Goal: Task Accomplishment & Management: Complete application form

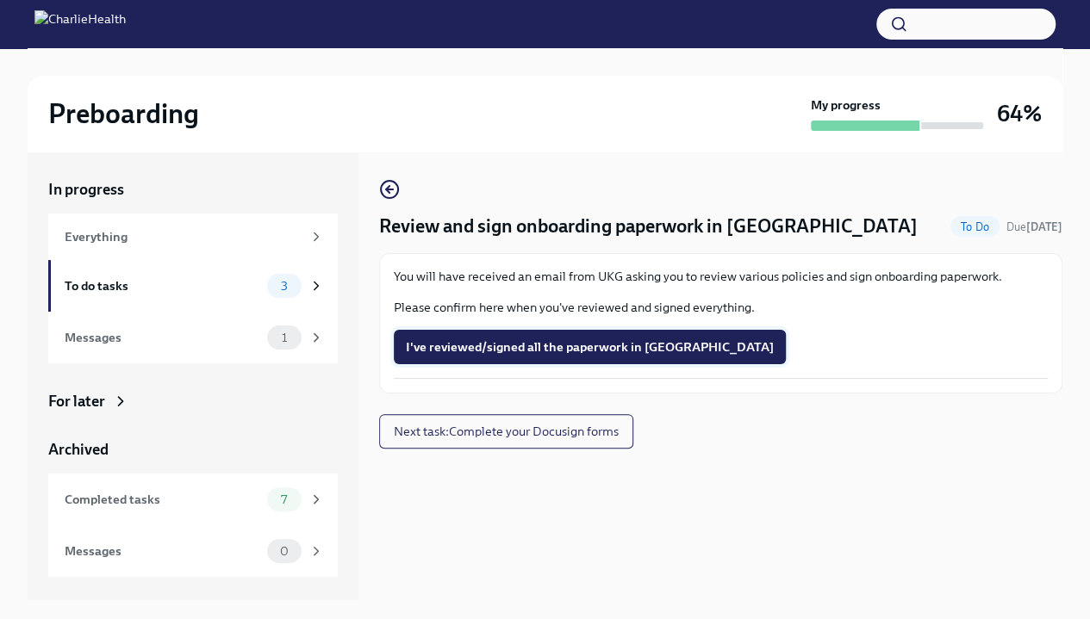
scroll to position [2, 0]
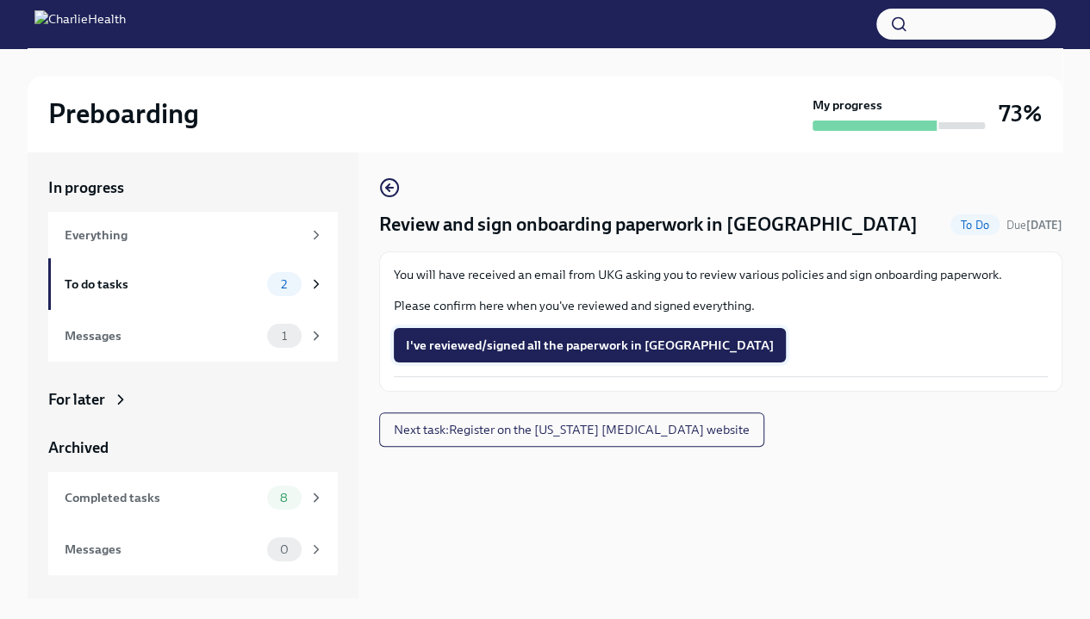
click at [590, 348] on span "I've reviewed/signed all the paperwork in [GEOGRAPHIC_DATA]" at bounding box center [590, 345] width 368 height 17
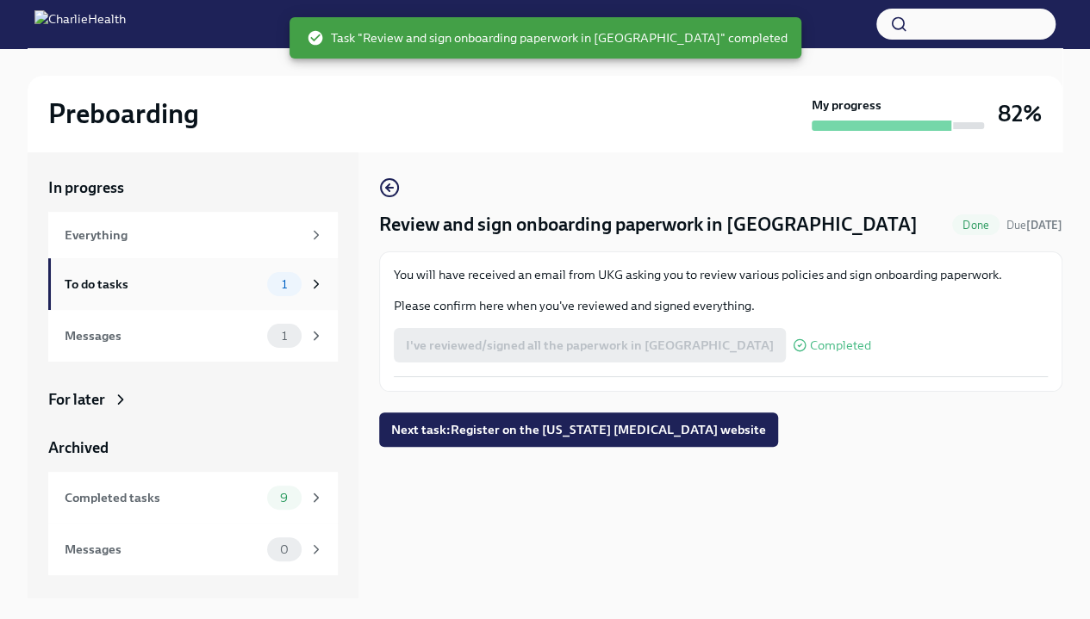
click at [207, 284] on div "To do tasks" at bounding box center [163, 284] width 196 height 19
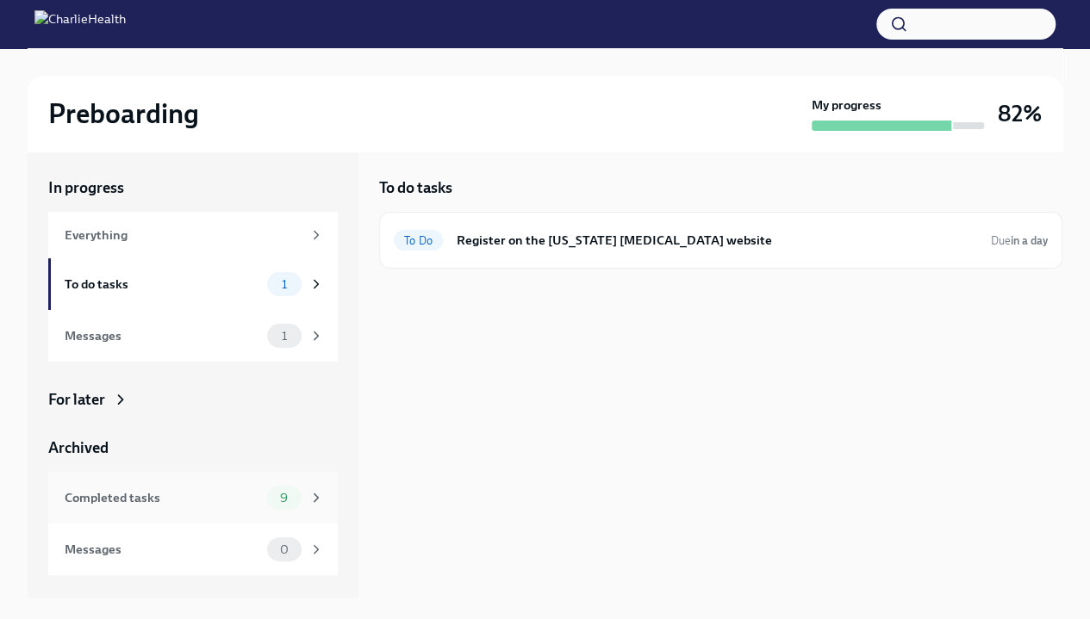
click at [316, 491] on icon at bounding box center [316, 498] width 16 height 16
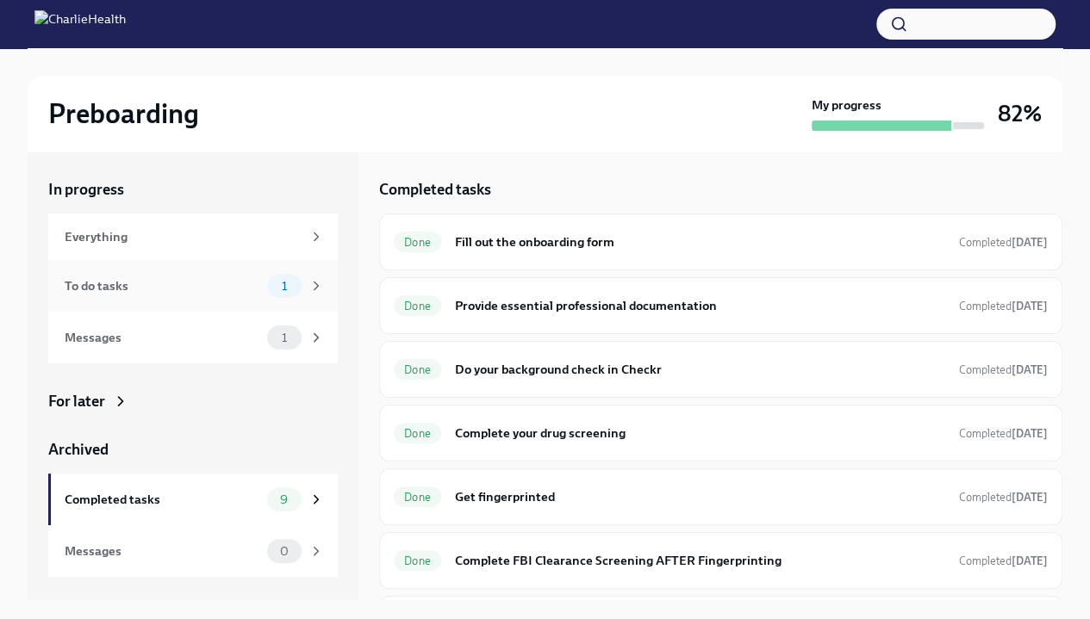
click at [284, 290] on span "1" at bounding box center [284, 286] width 26 height 13
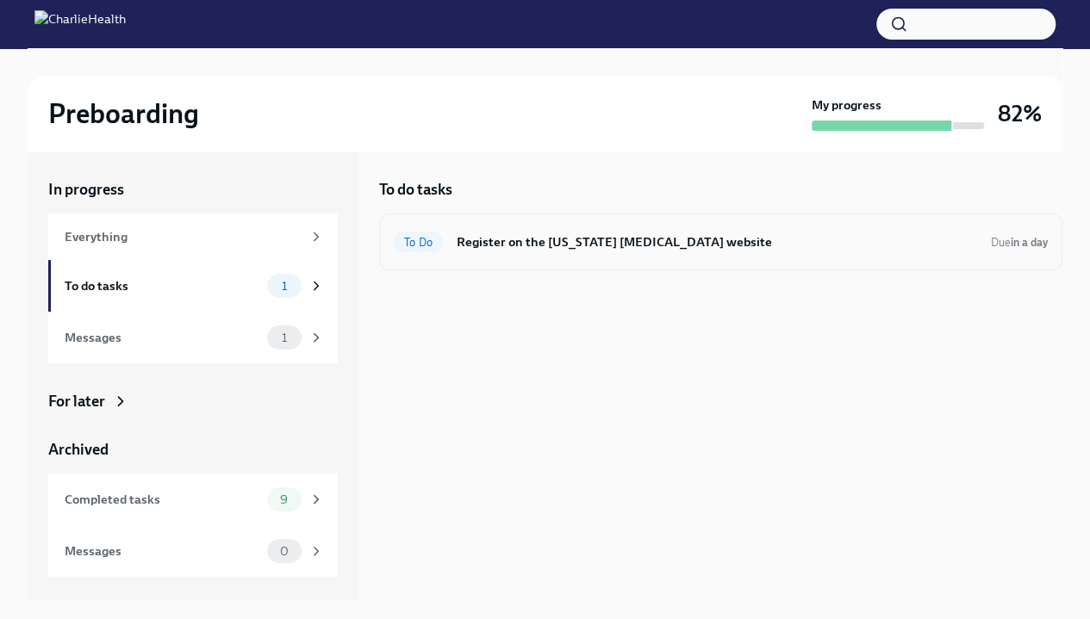
click at [557, 239] on h6 "Register on the [US_STATE] [MEDICAL_DATA] website" at bounding box center [717, 242] width 520 height 19
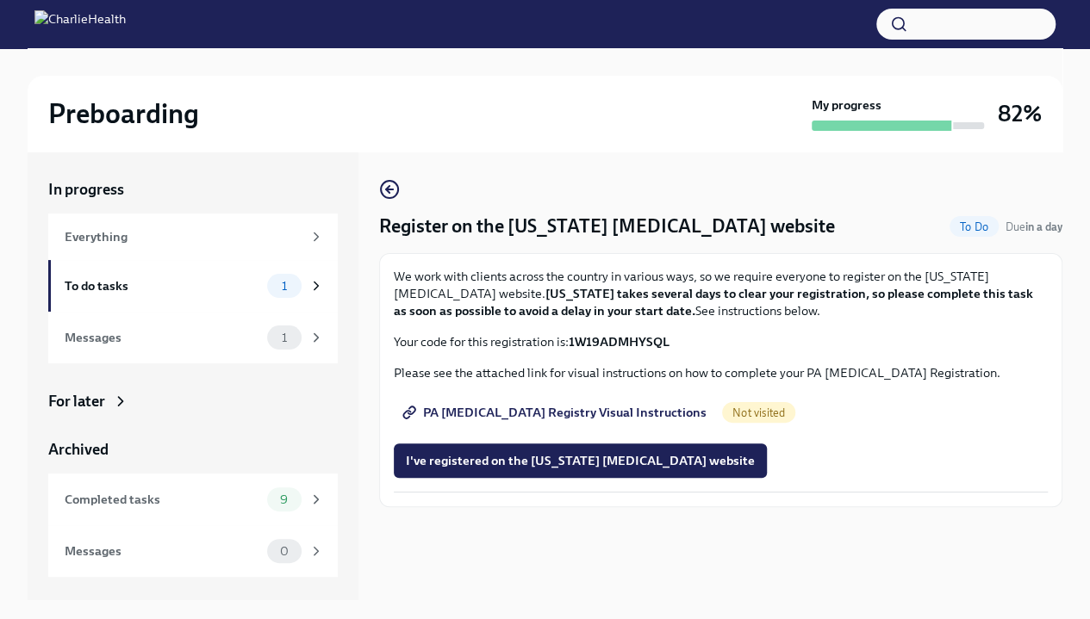
click at [614, 339] on strong "1W19ADMHYSQL" at bounding box center [619, 342] width 101 height 16
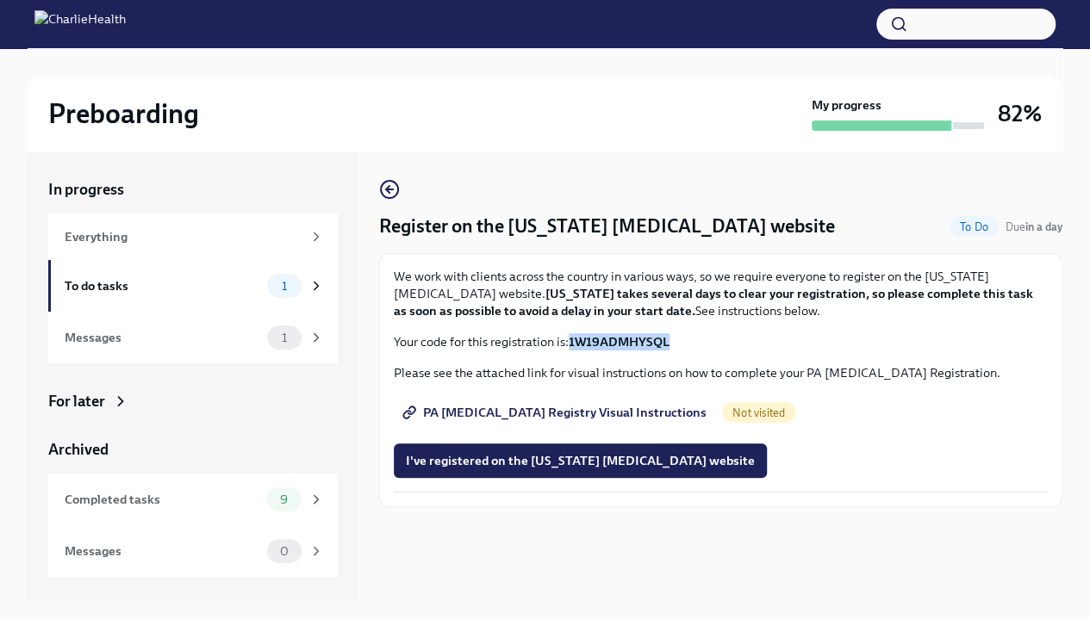
click at [614, 339] on strong "1W19ADMHYSQL" at bounding box center [619, 342] width 101 height 16
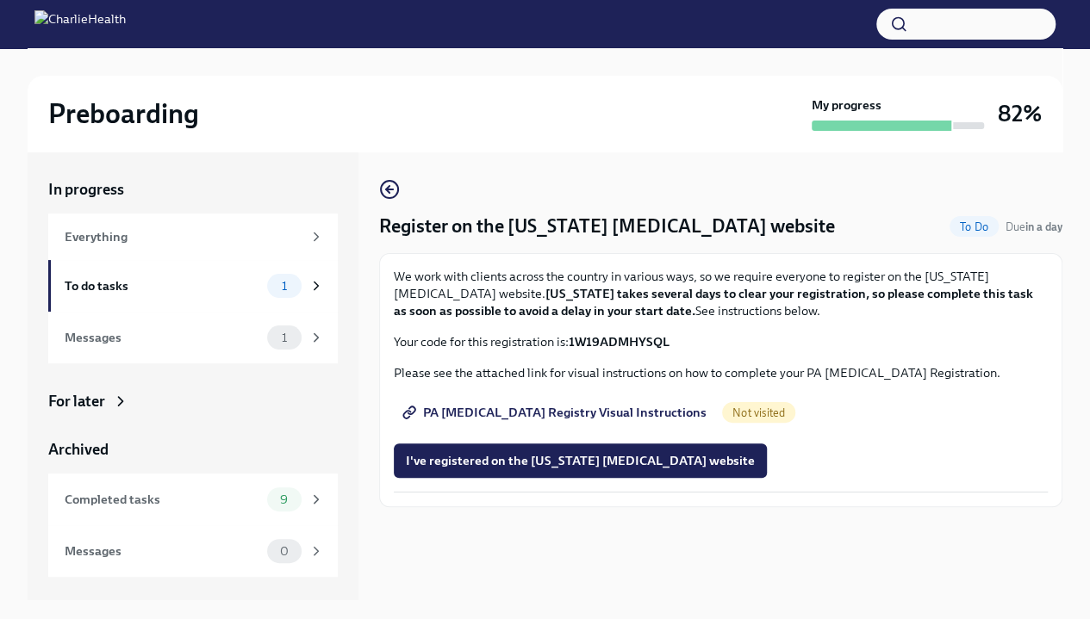
click at [664, 303] on p "We work with clients across the country in various ways, so we require everyone…" at bounding box center [721, 294] width 654 height 52
click at [627, 339] on strong "1W19ADMHYSQL" at bounding box center [619, 342] width 101 height 16
copy strong "1W19ADMHYSQL"
click at [606, 404] on span "PA [MEDICAL_DATA] Registry Visual Instructions" at bounding box center [556, 412] width 301 height 17
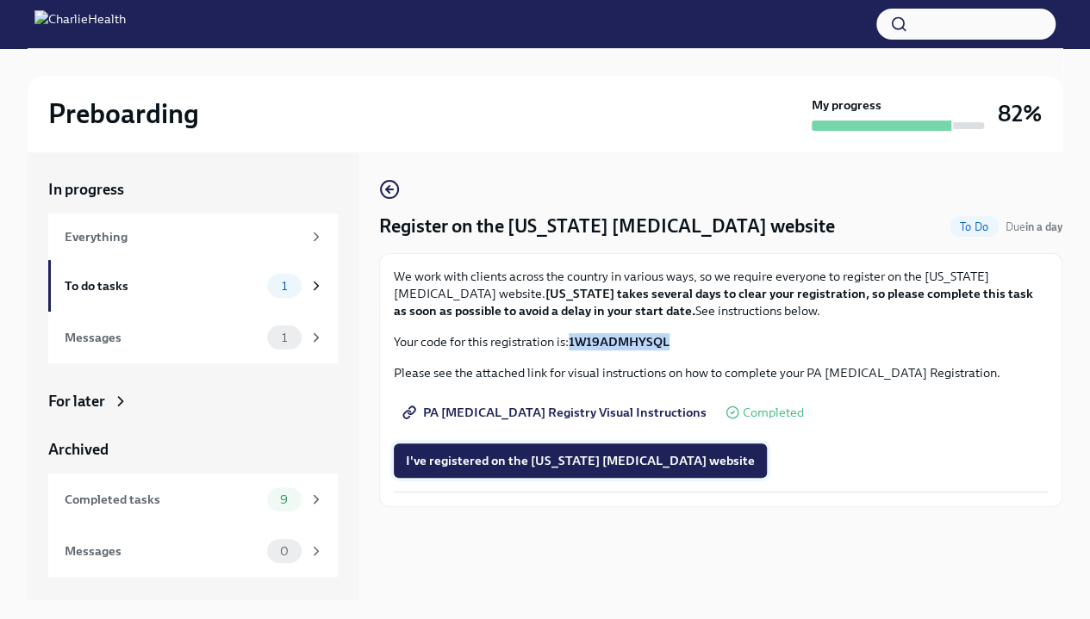
click at [551, 466] on span "I've registered on the [US_STATE] [MEDICAL_DATA] website" at bounding box center [580, 460] width 349 height 17
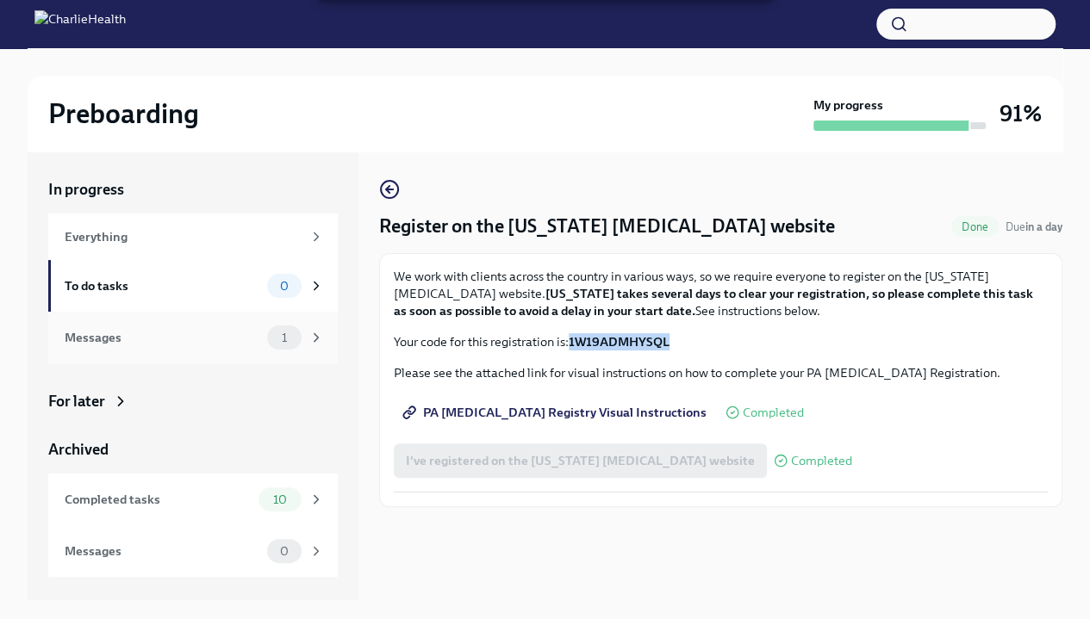
click at [283, 325] on div "Messages 1" at bounding box center [192, 338] width 289 height 52
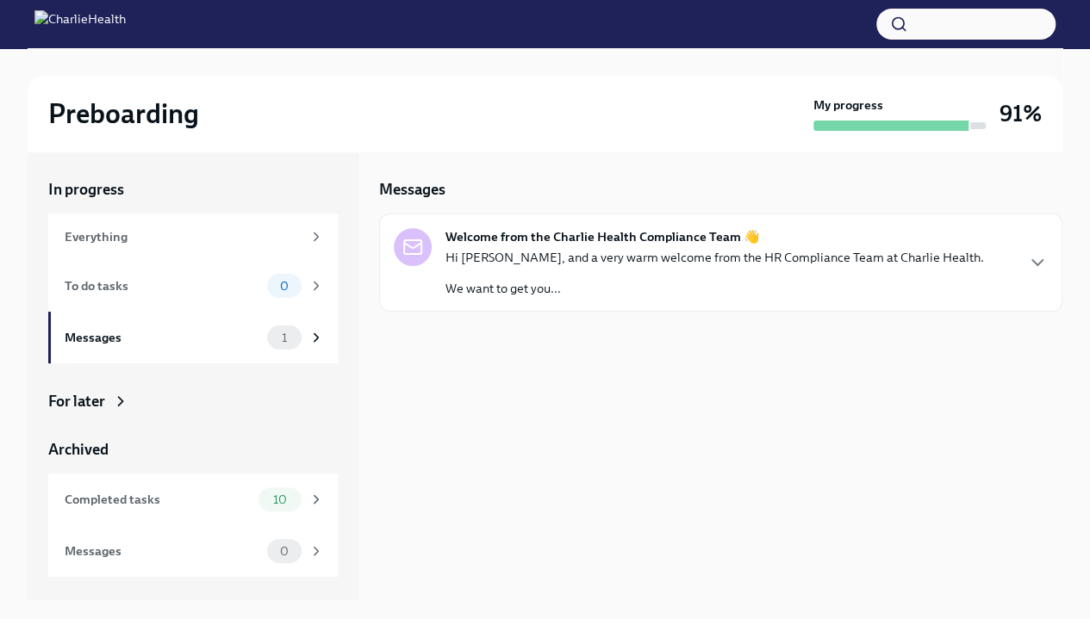
click at [658, 264] on p "Hi [PERSON_NAME], and a very warm welcome from the HR Compliance Team at Charli…" at bounding box center [714, 257] width 538 height 17
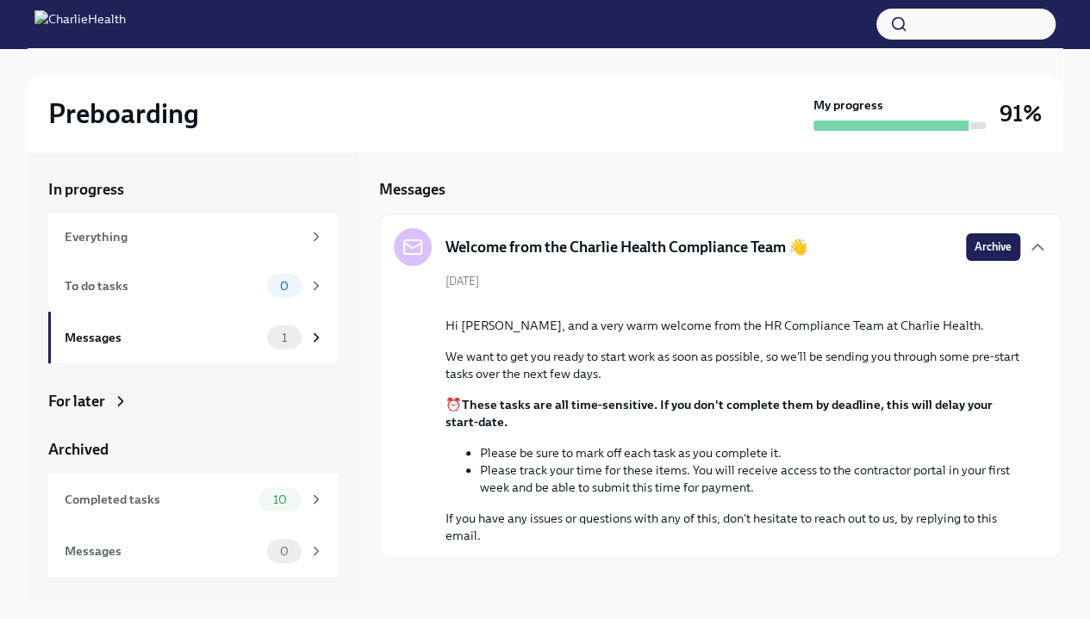
scroll to position [164, 0]
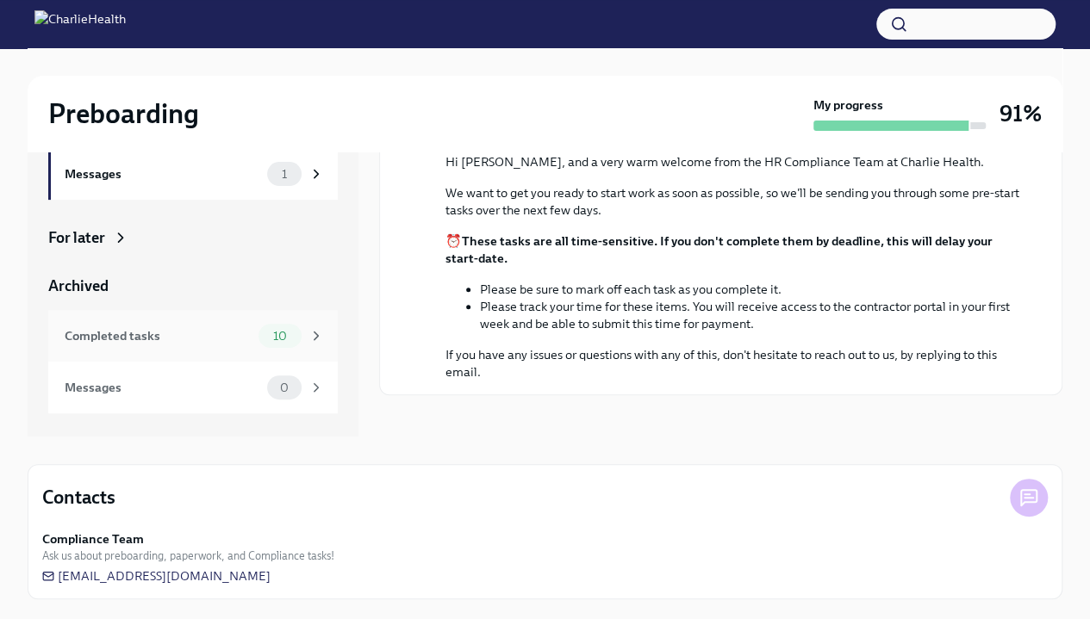
click at [138, 340] on div "Completed tasks" at bounding box center [158, 335] width 187 height 19
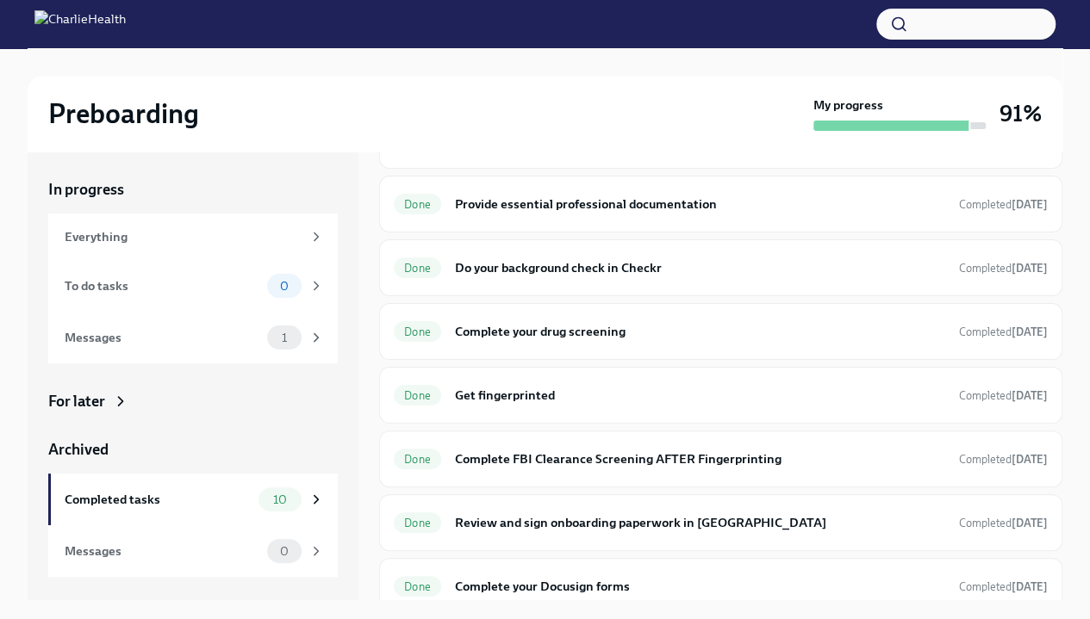
scroll to position [103, 0]
click at [315, 341] on icon at bounding box center [316, 338] width 16 height 16
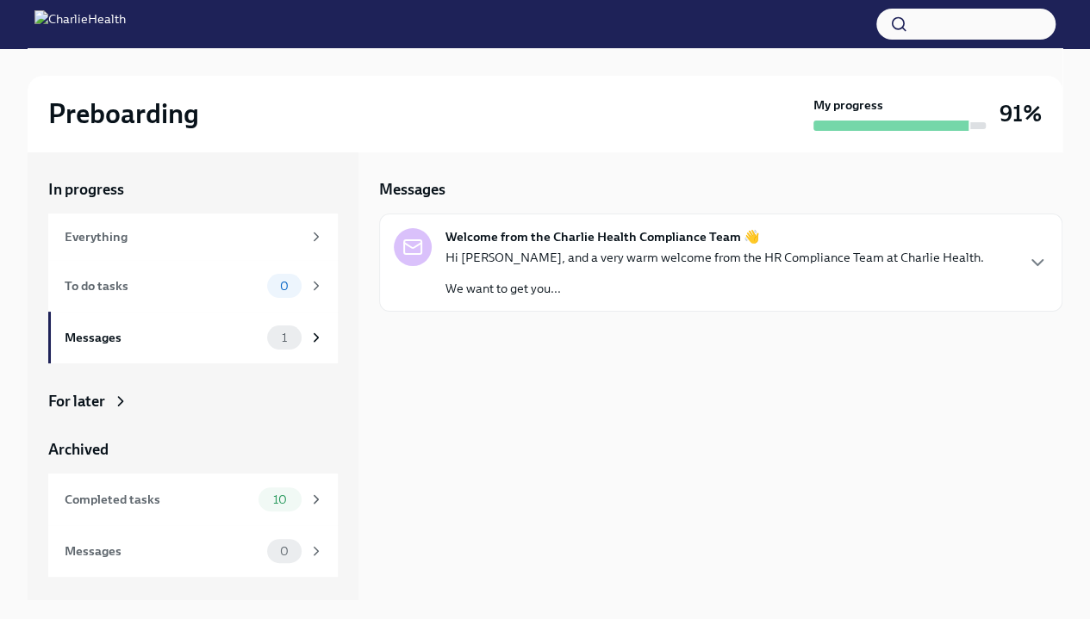
click at [619, 263] on p "Hi [PERSON_NAME], and a very warm welcome from the HR Compliance Team at Charli…" at bounding box center [714, 257] width 538 height 17
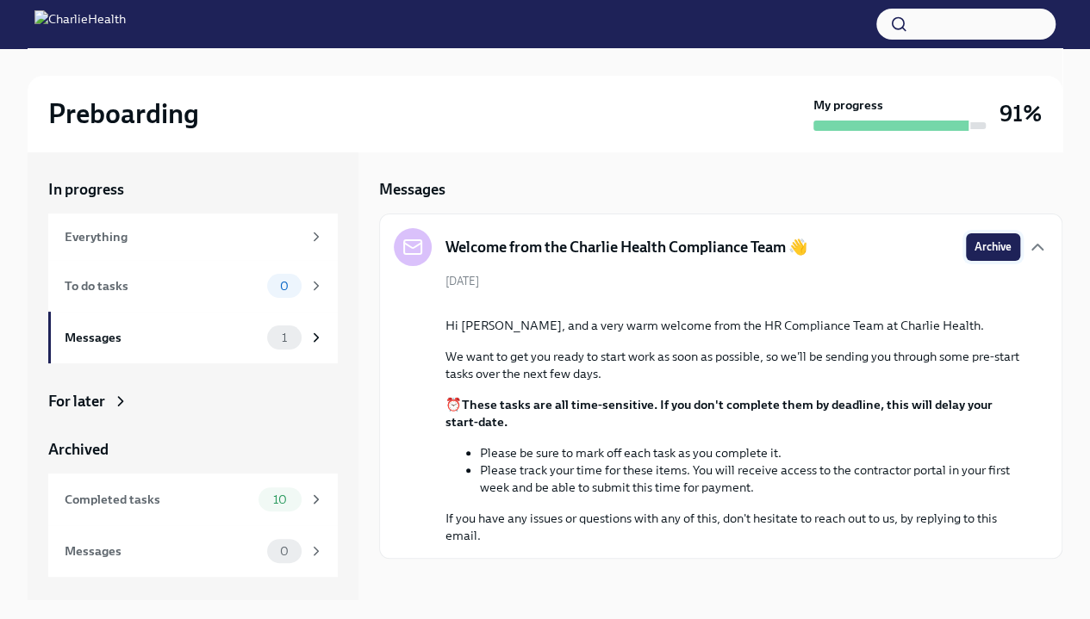
click at [974, 246] on span "Archive" at bounding box center [992, 247] width 37 height 17
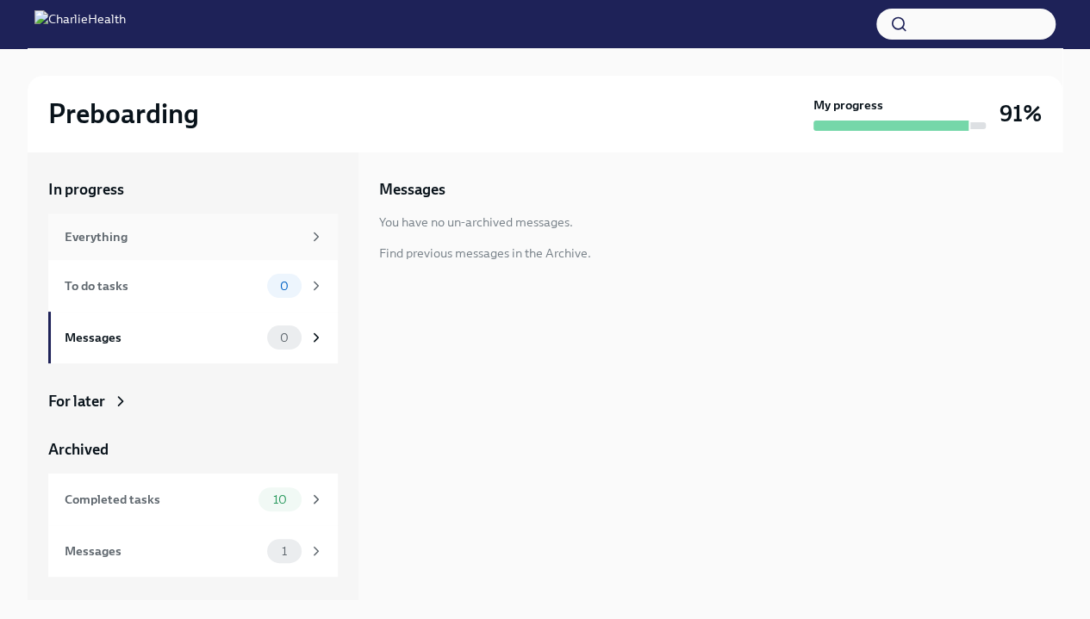
click at [239, 223] on div "Everything" at bounding box center [192, 237] width 289 height 47
